Goal: Task Accomplishment & Management: Manage account settings

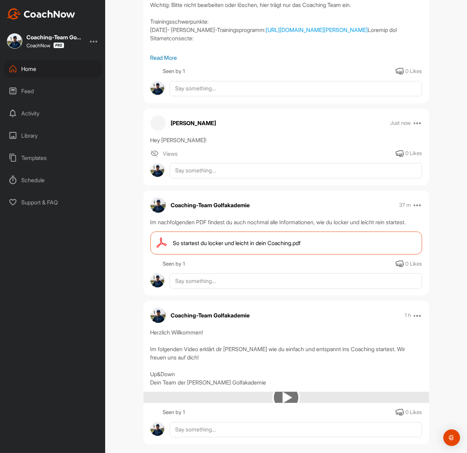
scroll to position [196, 0]
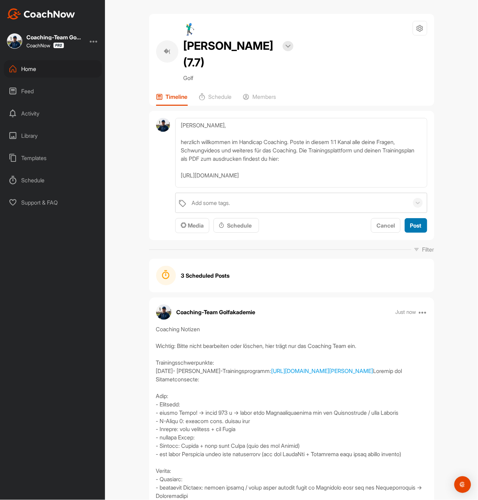
click at [420, 222] on span "Post" at bounding box center [416, 225] width 11 height 7
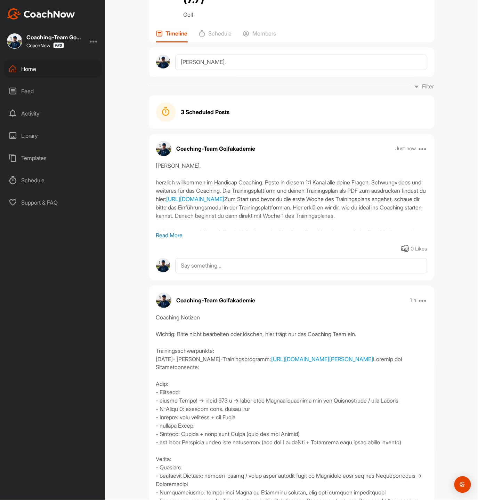
scroll to position [64, 0]
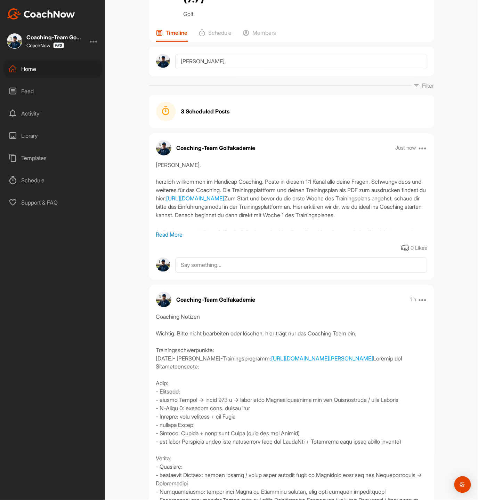
click at [167, 230] on p "Read More" at bounding box center [291, 234] width 271 height 8
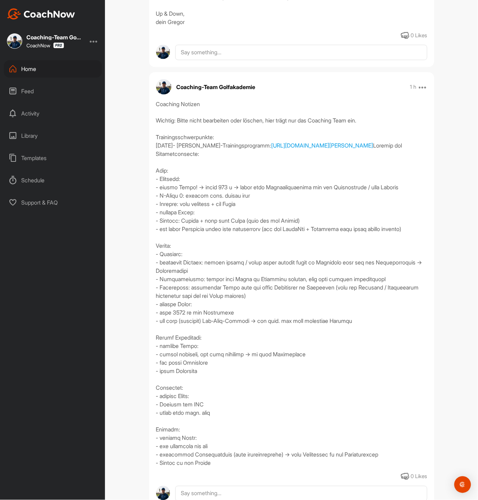
scroll to position [317, 0]
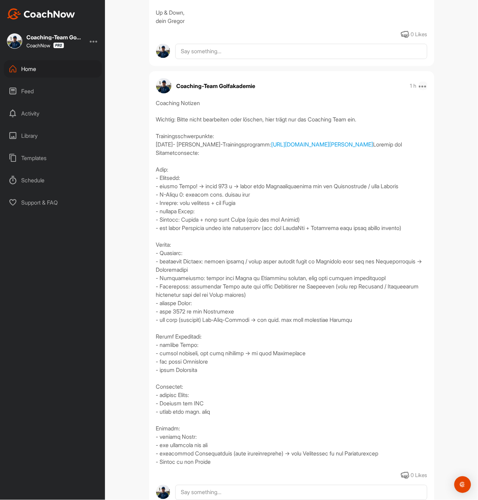
click at [424, 90] on icon at bounding box center [423, 86] width 8 height 8
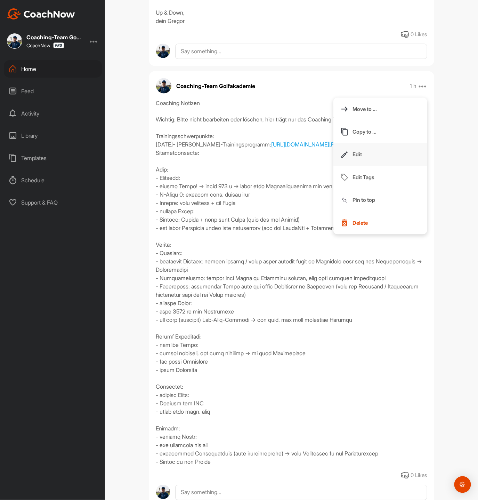
click at [369, 166] on button "Edit" at bounding box center [381, 154] width 94 height 23
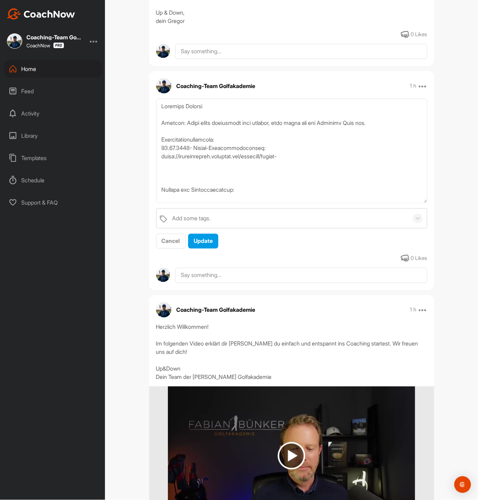
drag, startPoint x: 424, startPoint y: 180, endPoint x: 399, endPoint y: 304, distance: 126.6
click at [399, 263] on div "Add some tags. Cancel Update 0 Likes" at bounding box center [291, 181] width 285 height 164
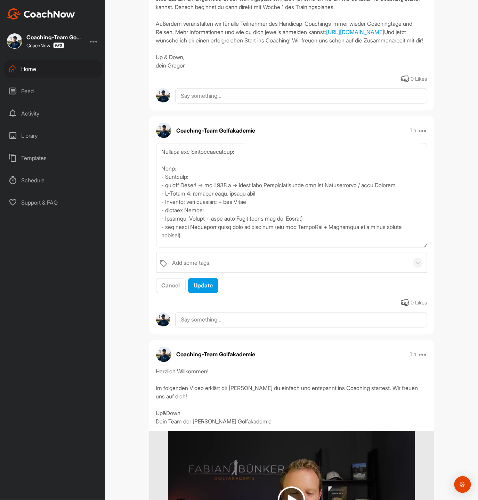
scroll to position [83, 0]
drag, startPoint x: 265, startPoint y: 244, endPoint x: 249, endPoint y: 245, distance: 16.0
click at [249, 245] on textarea at bounding box center [291, 195] width 271 height 104
type textarea "Coaching Notizen Wichtig: Bitte nicht bearbeiten oder löschen, hier trägt nur d…"
click at [211, 289] on span "Update" at bounding box center [203, 285] width 19 height 7
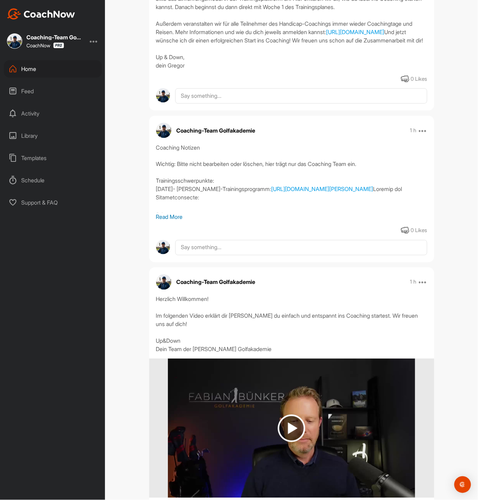
click at [167, 221] on p "Read More" at bounding box center [291, 217] width 271 height 8
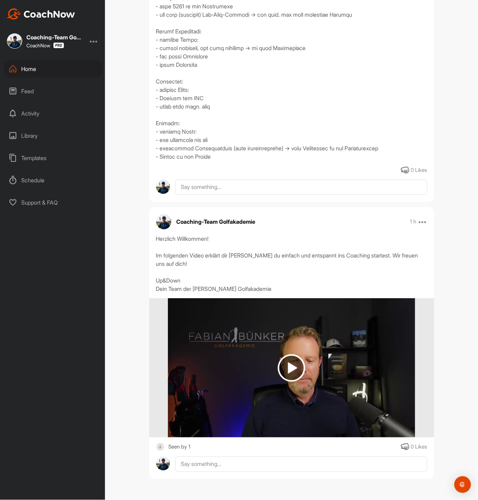
scroll to position [652, 0]
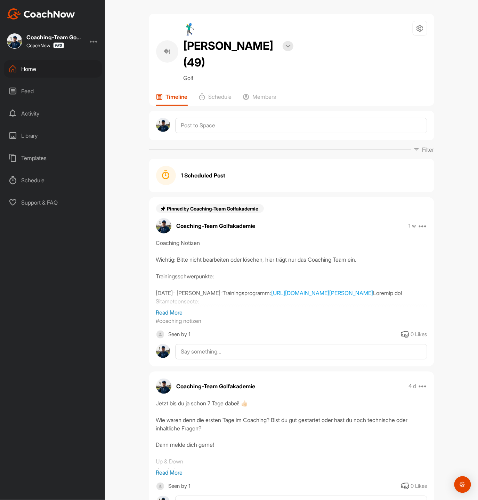
click at [30, 66] on div "Home" at bounding box center [53, 68] width 98 height 17
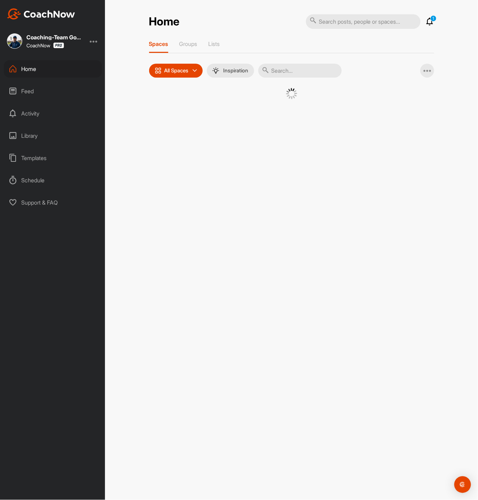
click at [307, 77] on div "Spaces Groups Lists All Spaces All spaces SMART LISTS Unanswered by me 15 days …" at bounding box center [291, 78] width 285 height 76
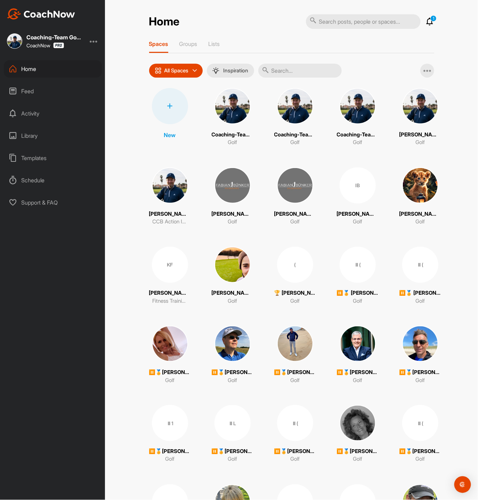
click at [306, 73] on input "text" at bounding box center [301, 71] width 84 height 14
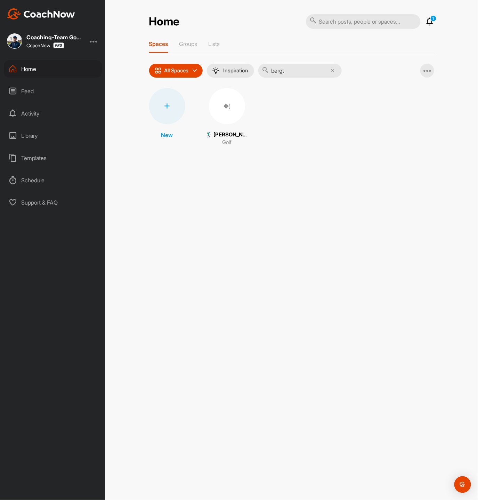
type input "bergt"
click at [221, 116] on div "�(" at bounding box center [227, 106] width 36 height 36
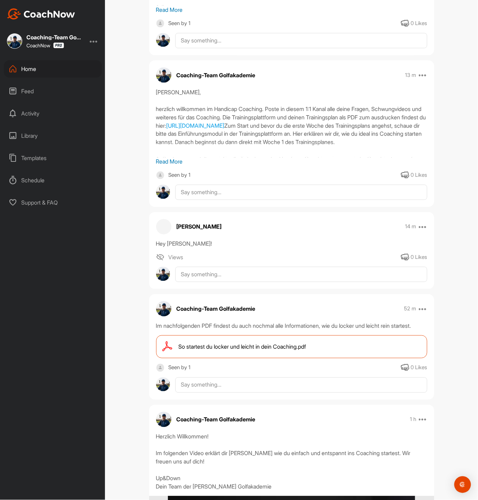
scroll to position [300, 0]
